Goal: Navigation & Orientation: Find specific page/section

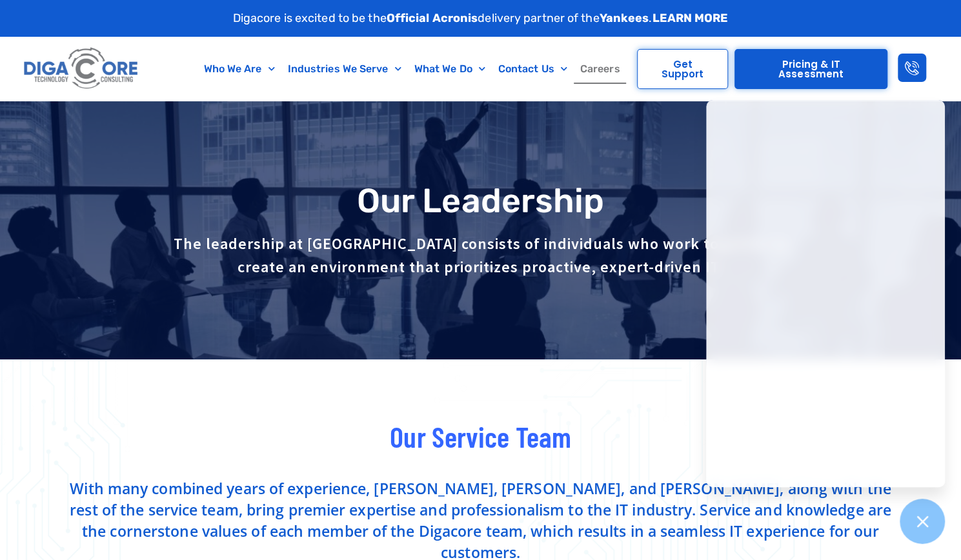
click at [594, 83] on link "Careers" at bounding box center [600, 69] width 53 height 30
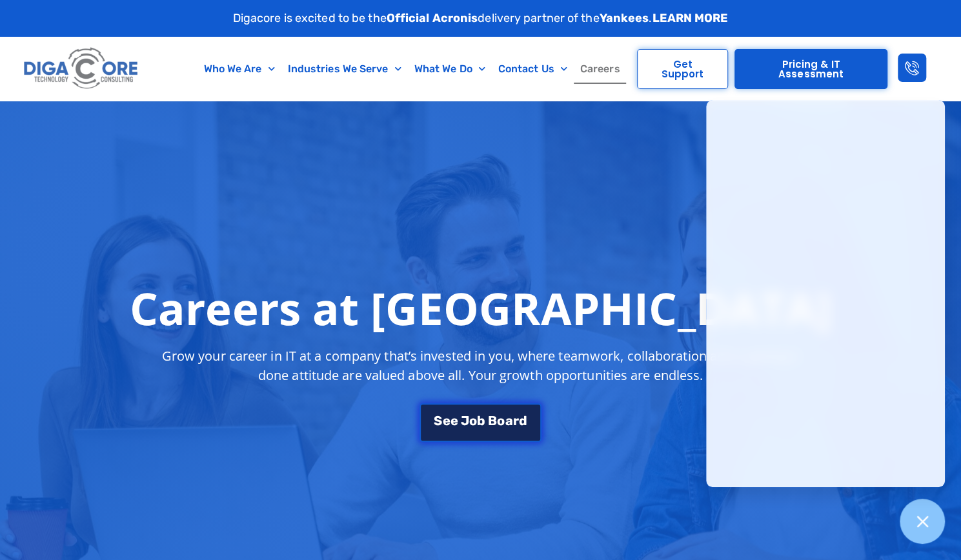
click at [463, 418] on span "J" at bounding box center [465, 420] width 8 height 13
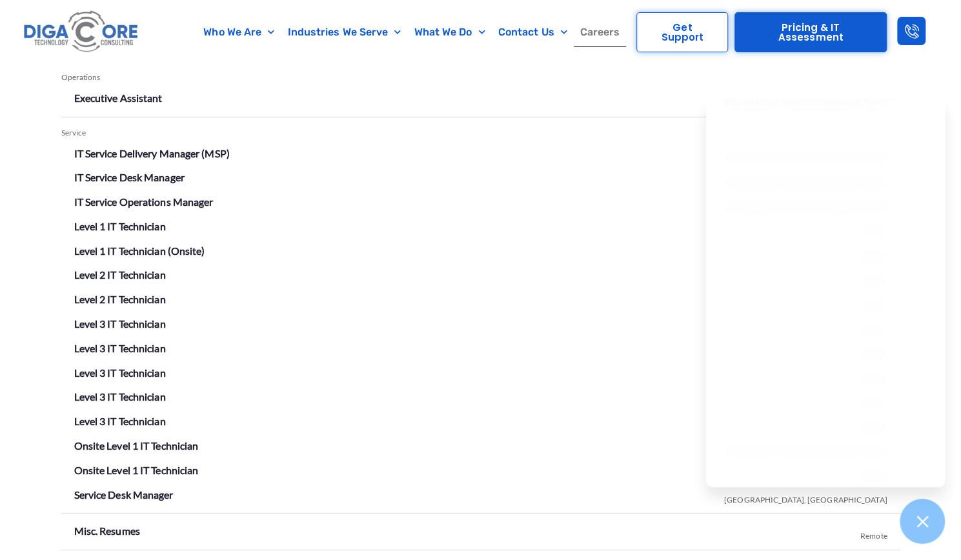
scroll to position [2257, 0]
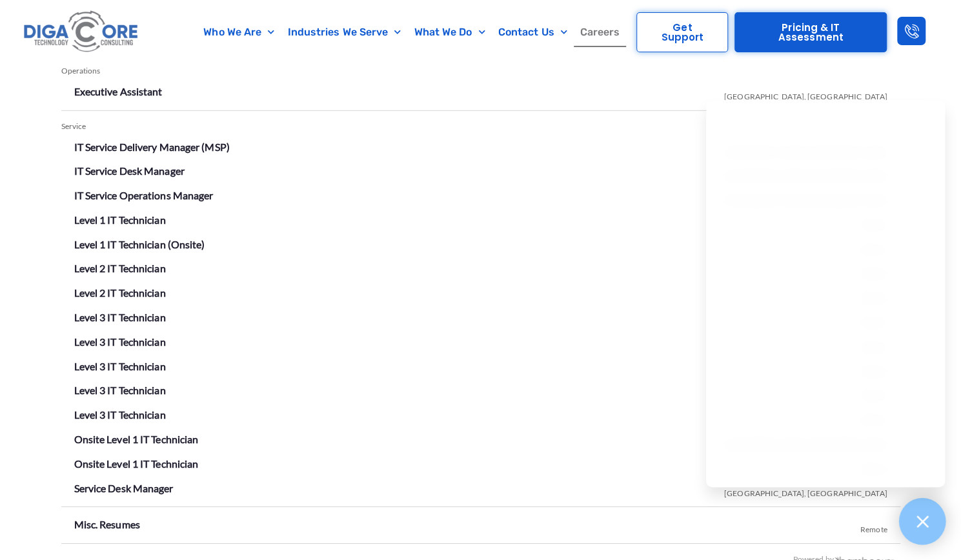
click at [926, 529] on icon at bounding box center [922, 521] width 17 height 17
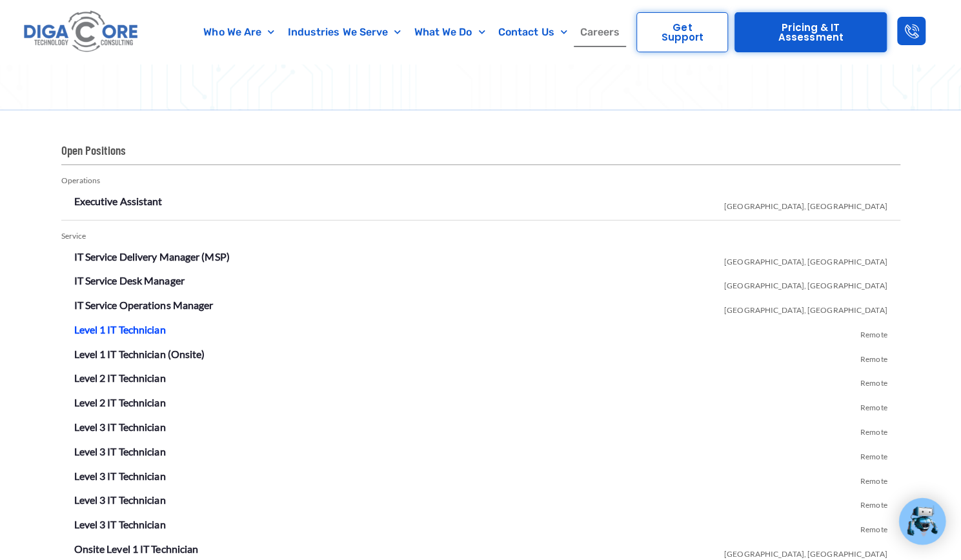
scroll to position [2150, 0]
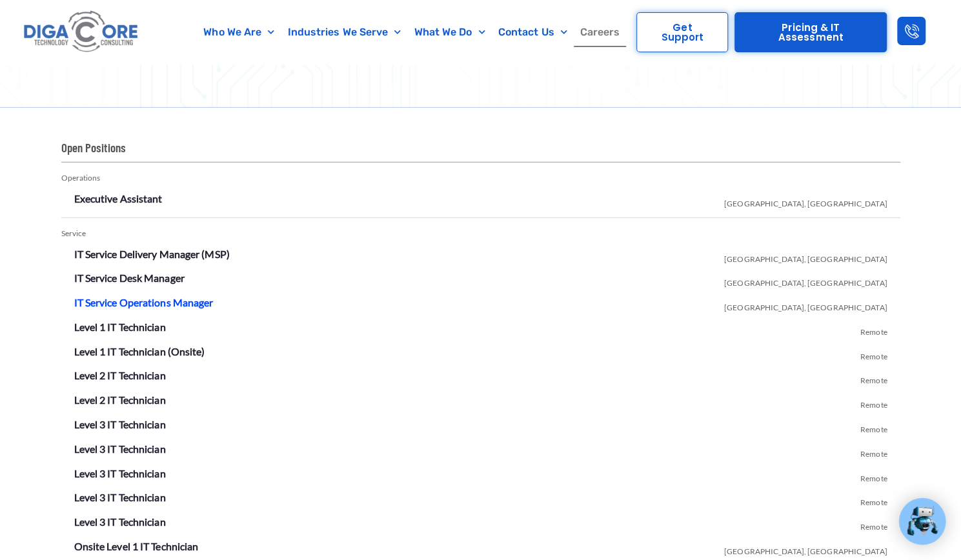
click at [105, 303] on link "IT Service Operations Manager" at bounding box center [143, 302] width 139 height 12
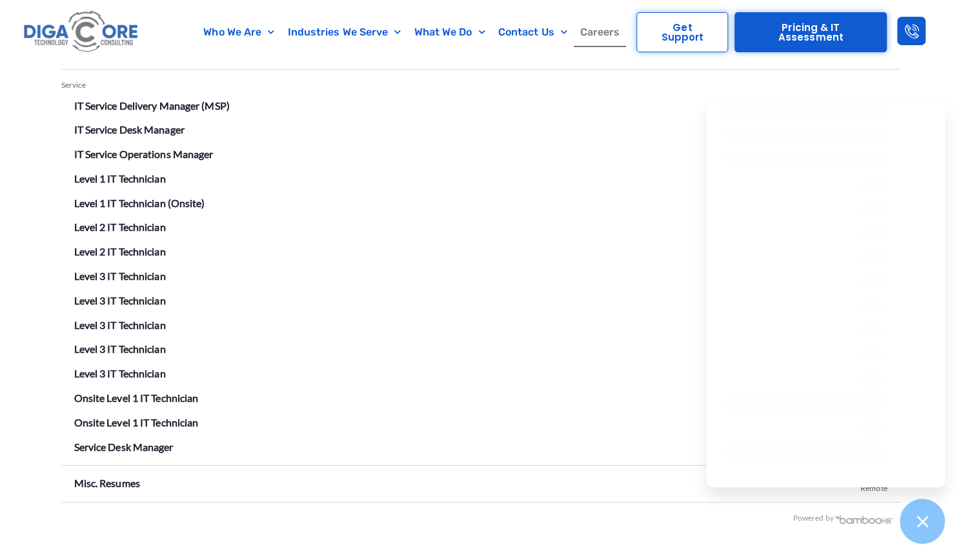
scroll to position [2298, 0]
click at [928, 526] on icon at bounding box center [922, 521] width 17 height 17
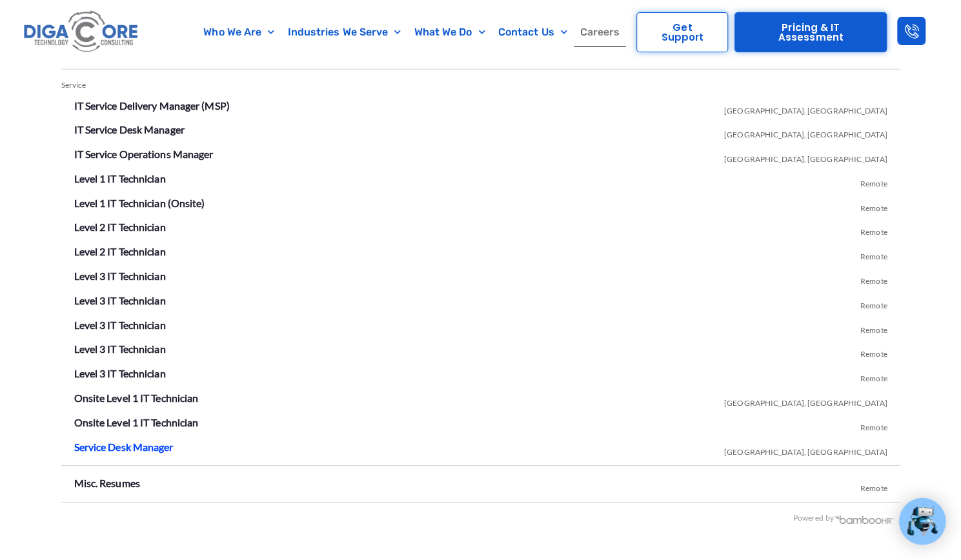
click at [108, 451] on link "Service Desk Manager" at bounding box center [123, 447] width 99 height 12
